Goal: Entertainment & Leisure: Browse casually

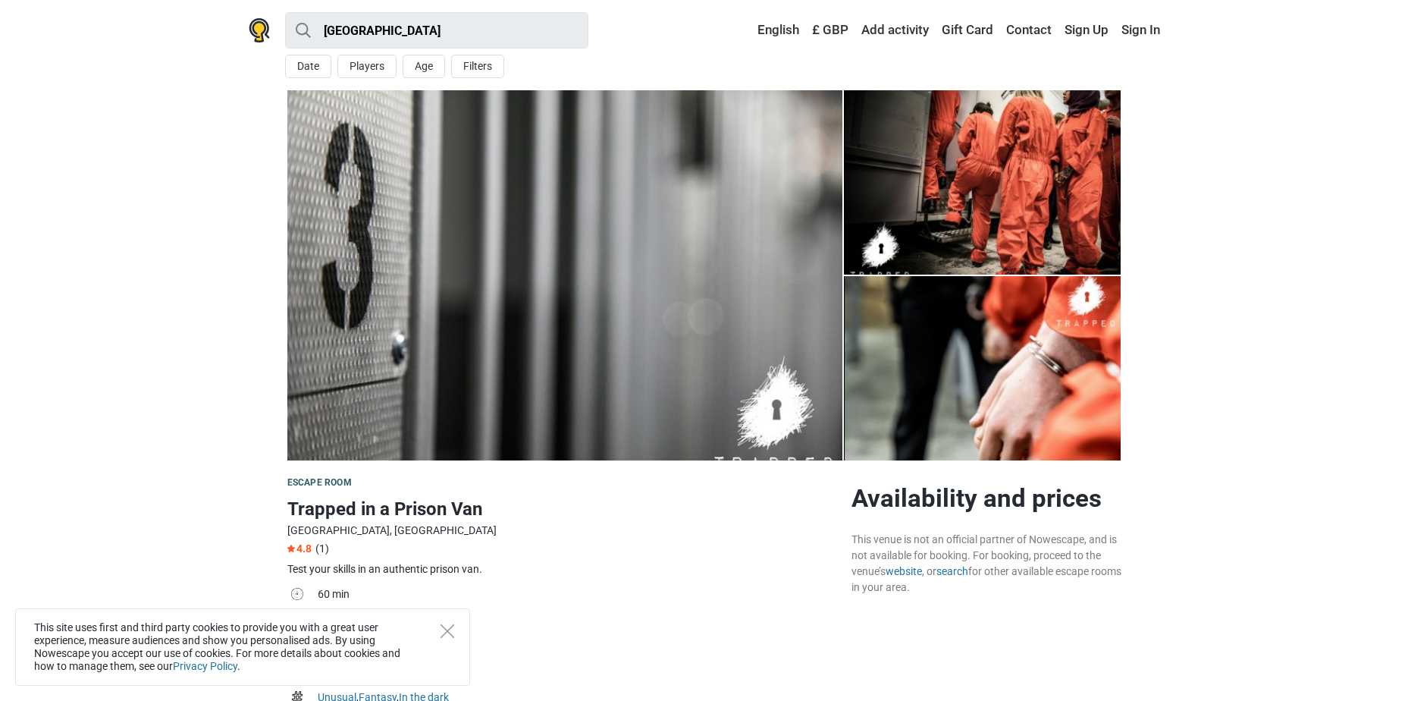
click at [811, 327] on img at bounding box center [564, 275] width 555 height 370
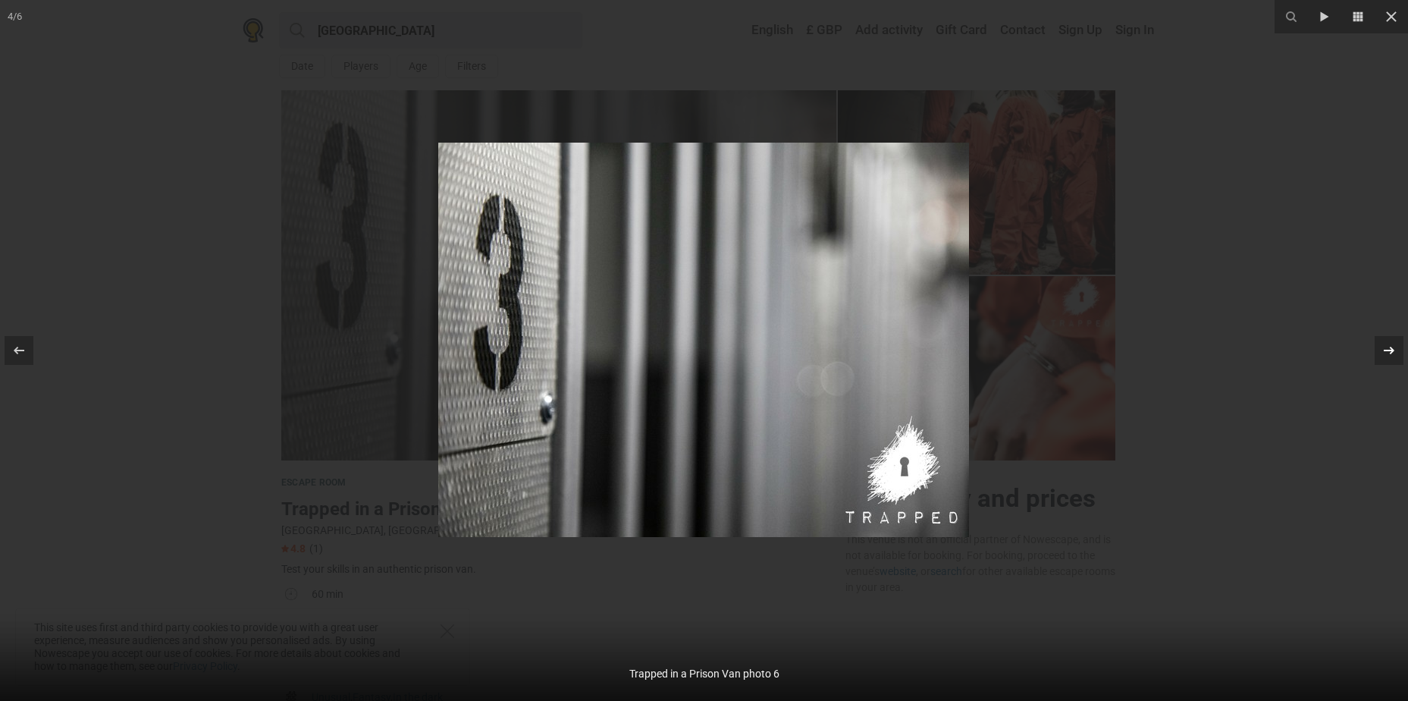
click at [1405, 342] on button at bounding box center [1381, 350] width 53 height 76
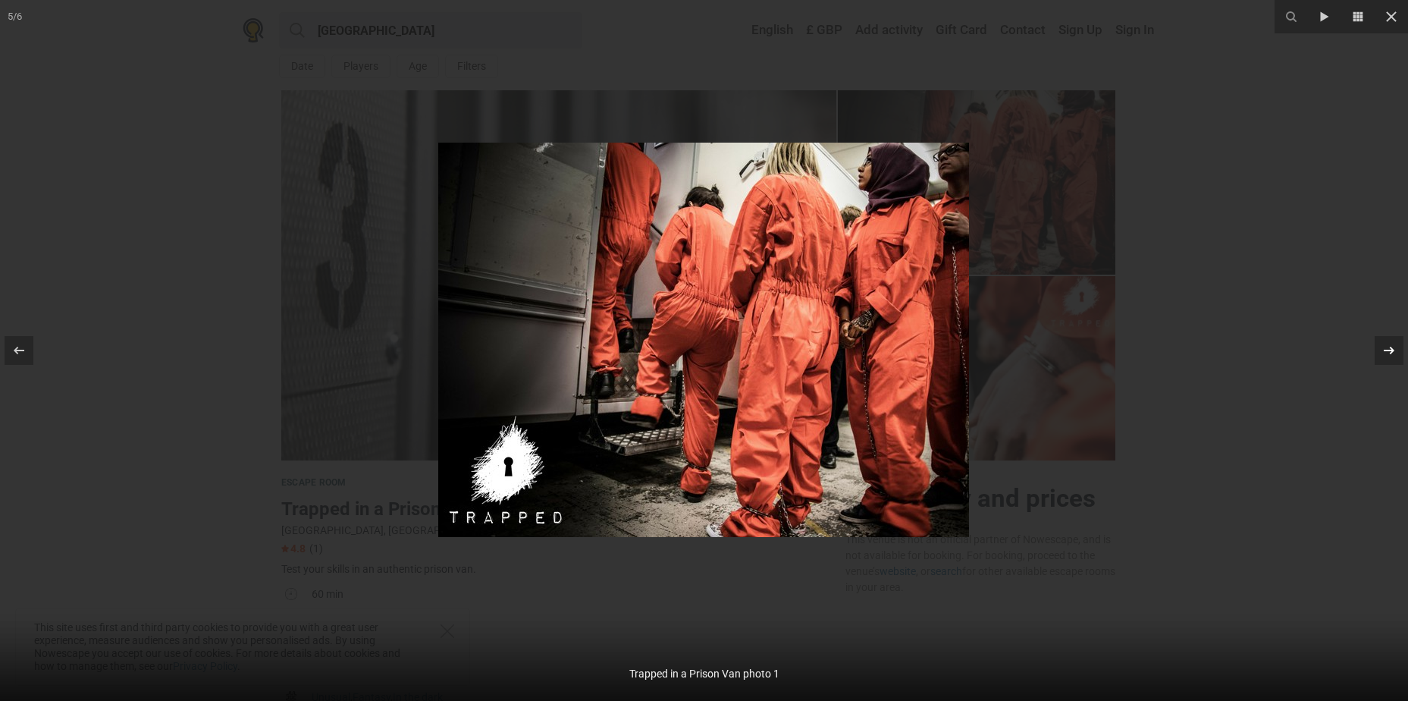
click at [1399, 343] on div at bounding box center [1389, 350] width 29 height 29
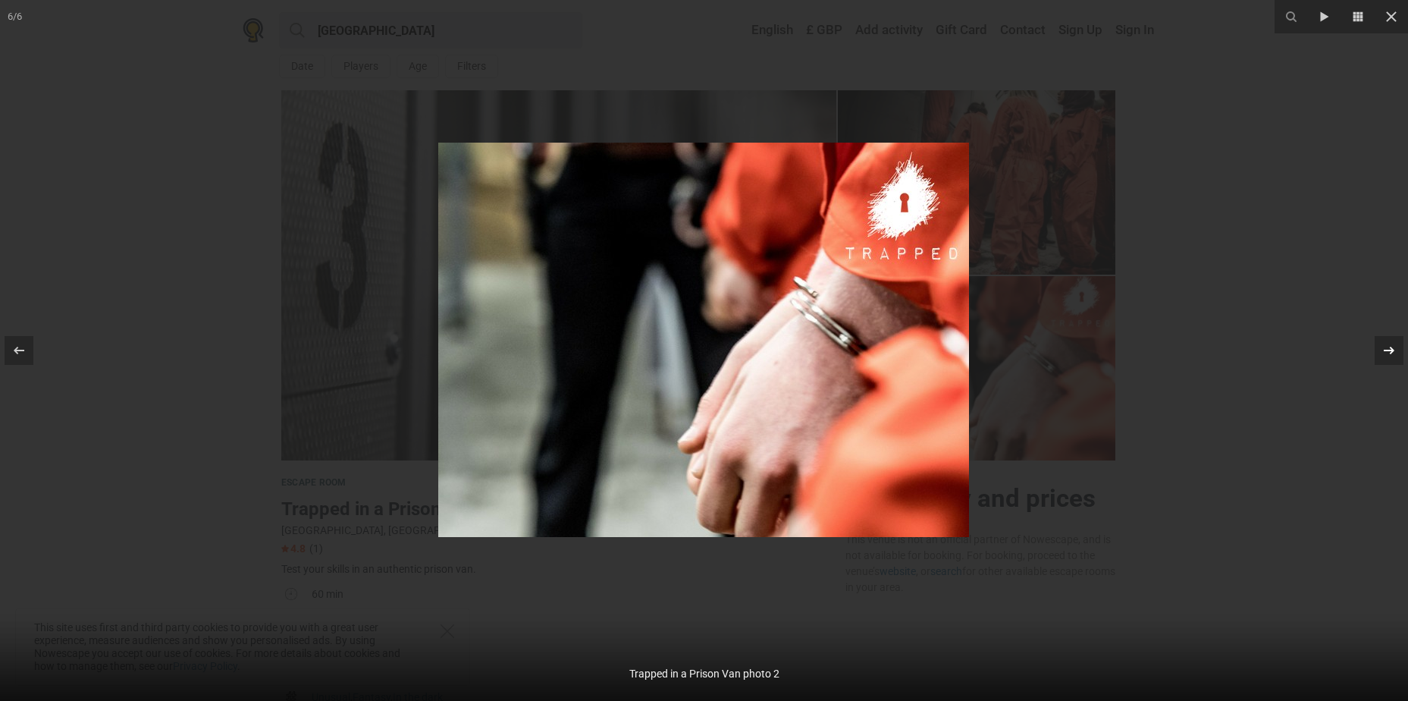
click at [1399, 343] on div at bounding box center [1389, 350] width 29 height 29
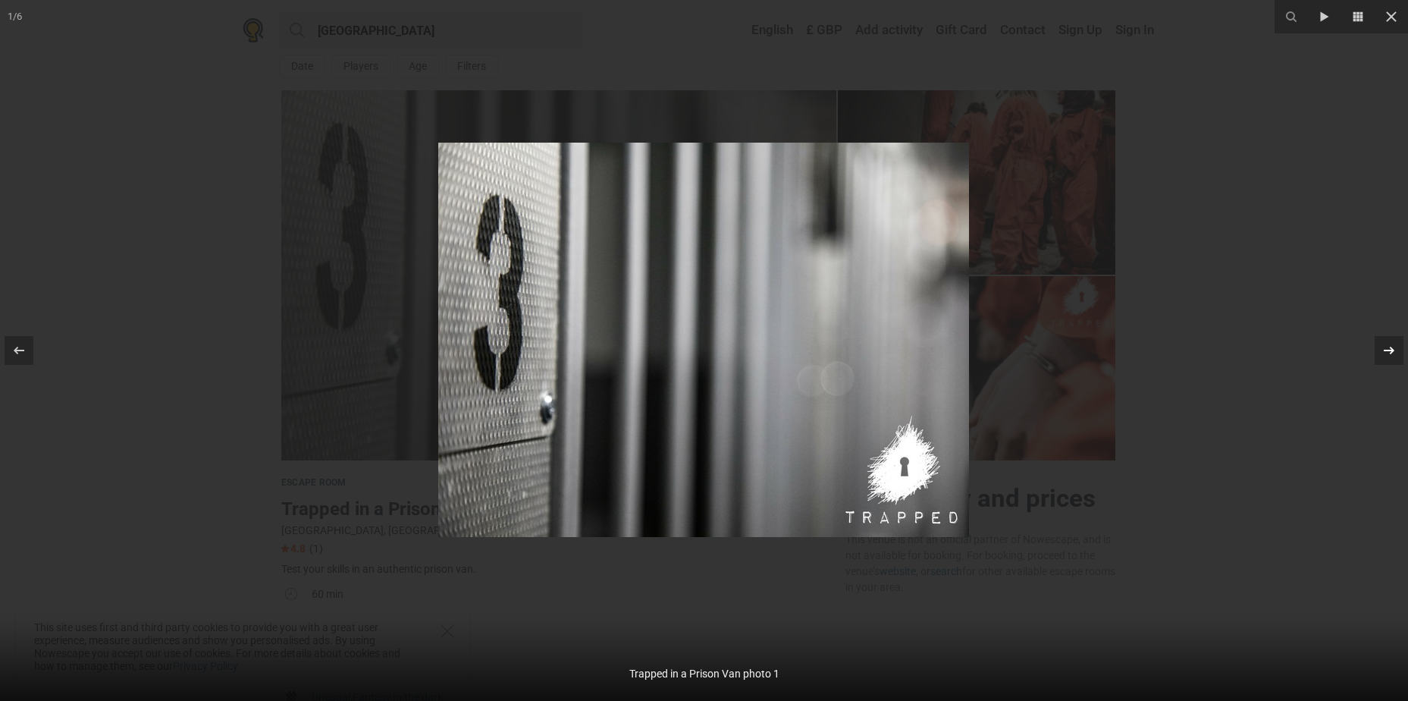
click at [1398, 343] on div at bounding box center [1389, 350] width 29 height 29
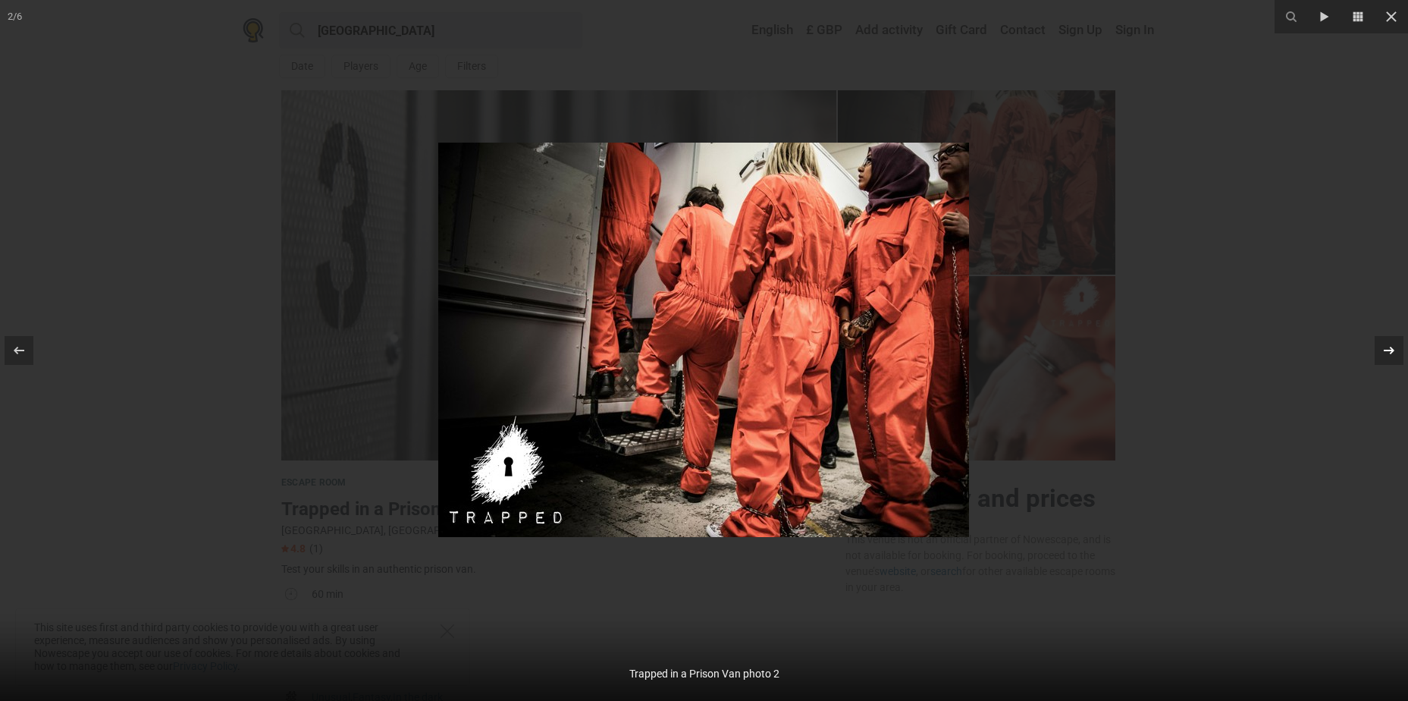
click at [1398, 343] on div at bounding box center [1389, 350] width 29 height 29
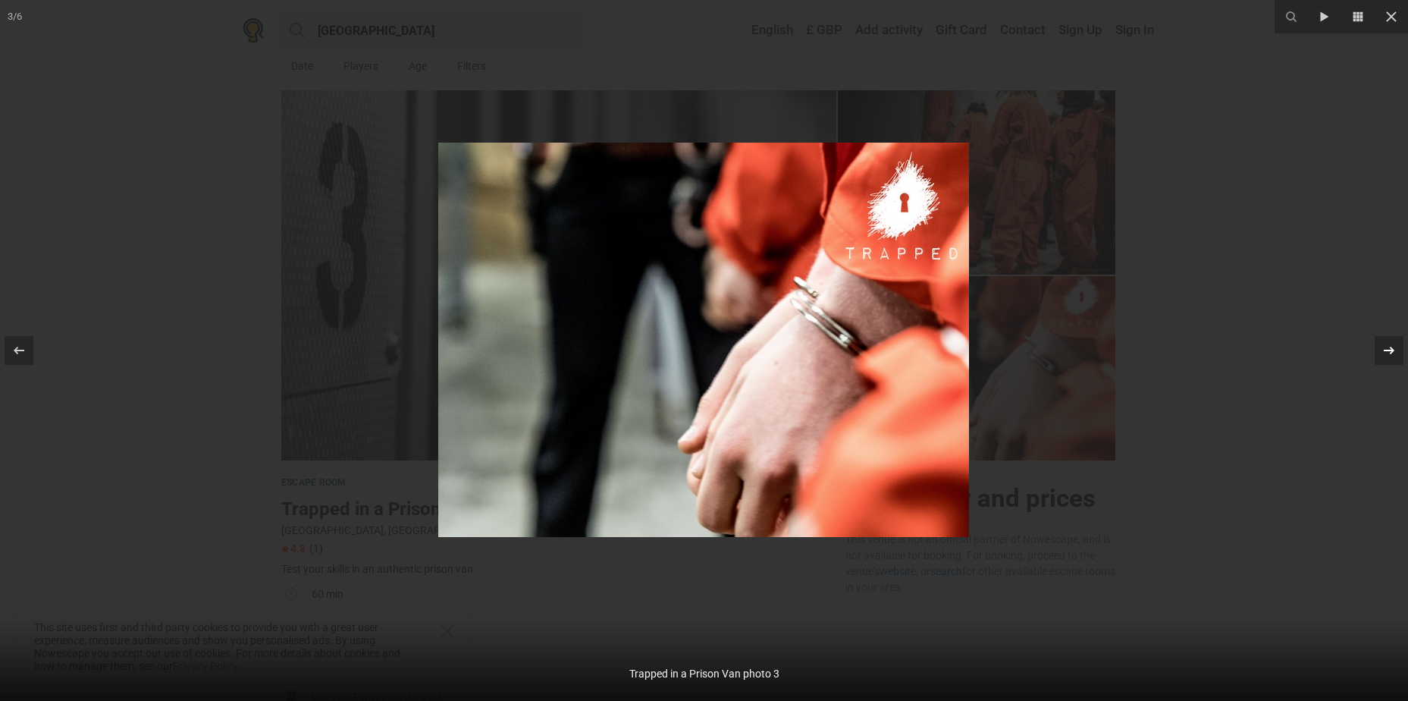
click at [1398, 343] on div at bounding box center [1389, 350] width 29 height 29
